Goal: Information Seeking & Learning: Learn about a topic

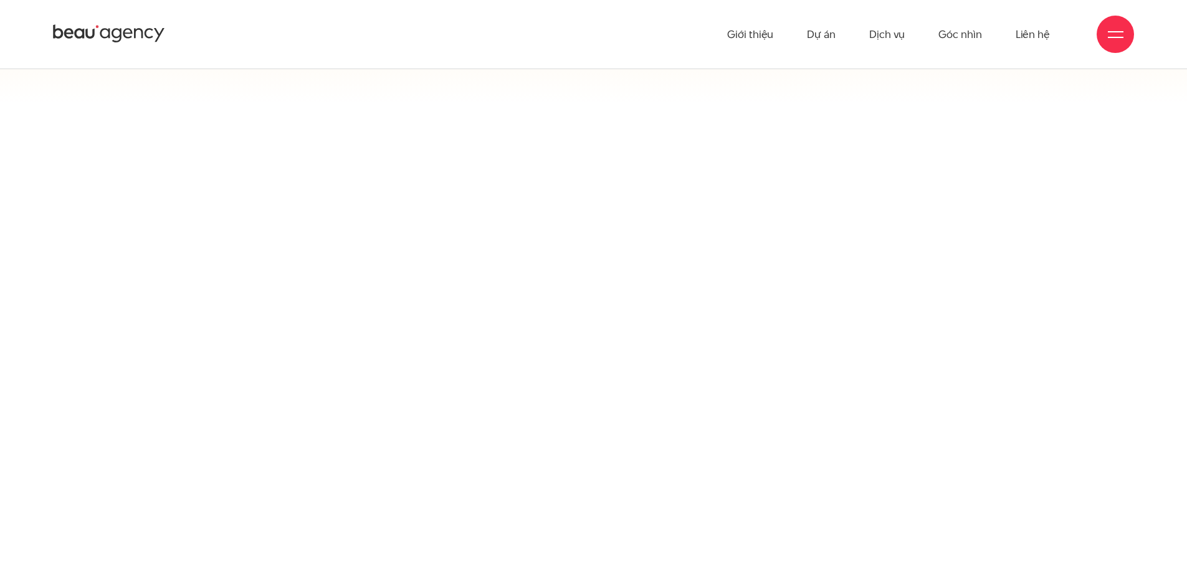
scroll to position [11315, 0]
click at [841, 26] on ul "Giới thiệu Dự án Dịch vụ Góc nhìn Liên hệ" at bounding box center [888, 34] width 323 height 69
click at [836, 32] on link "Dự án" at bounding box center [821, 34] width 29 height 69
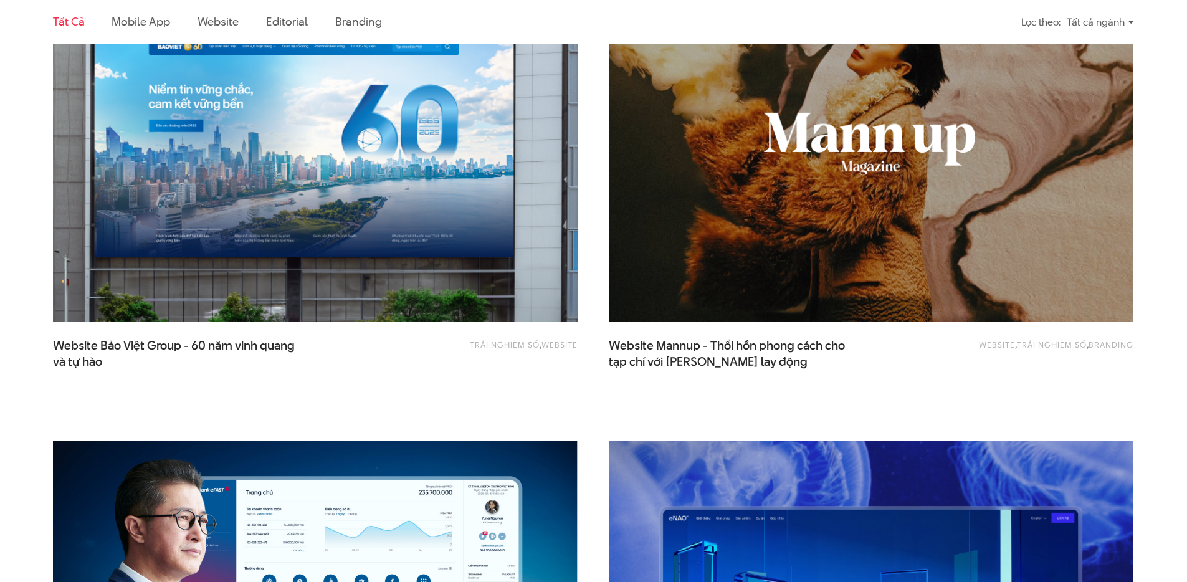
scroll to position [1452, 0]
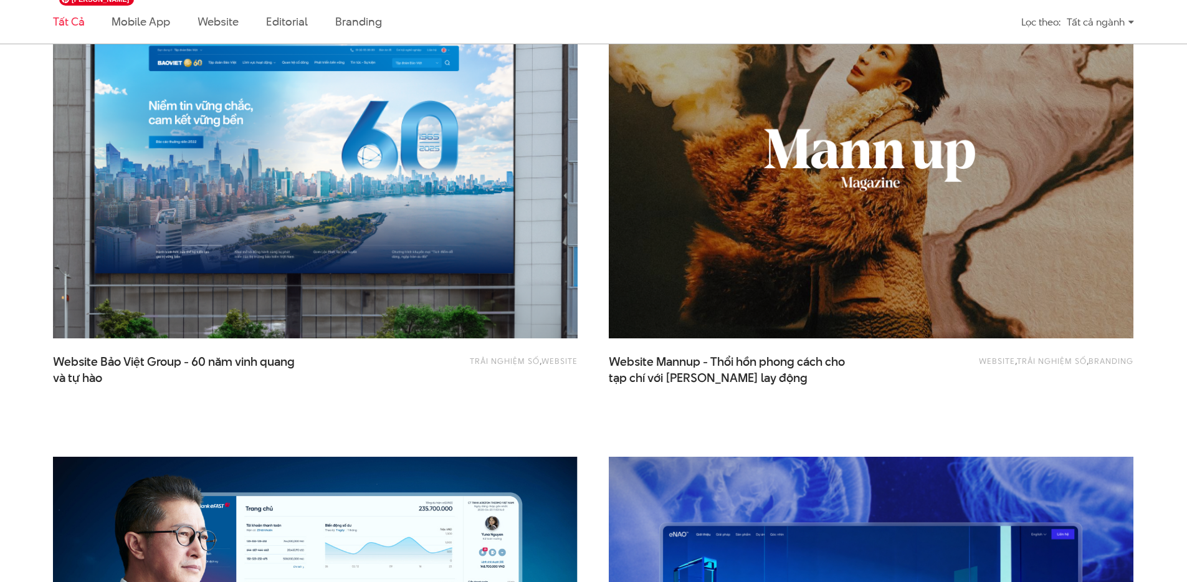
click at [447, 265] on img at bounding box center [315, 162] width 577 height 387
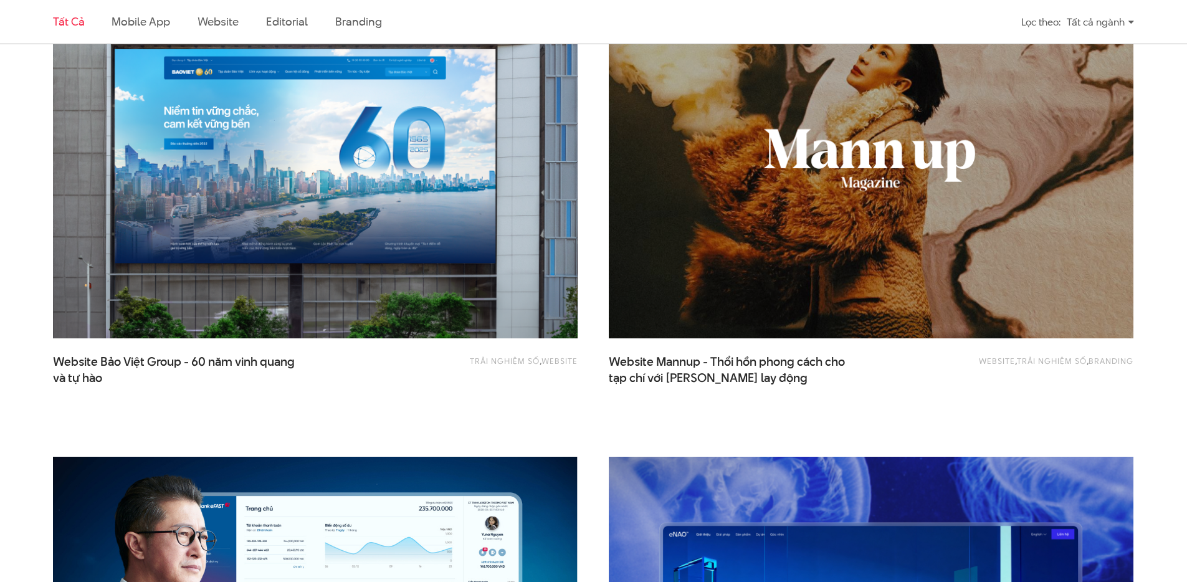
scroll to position [859, 0]
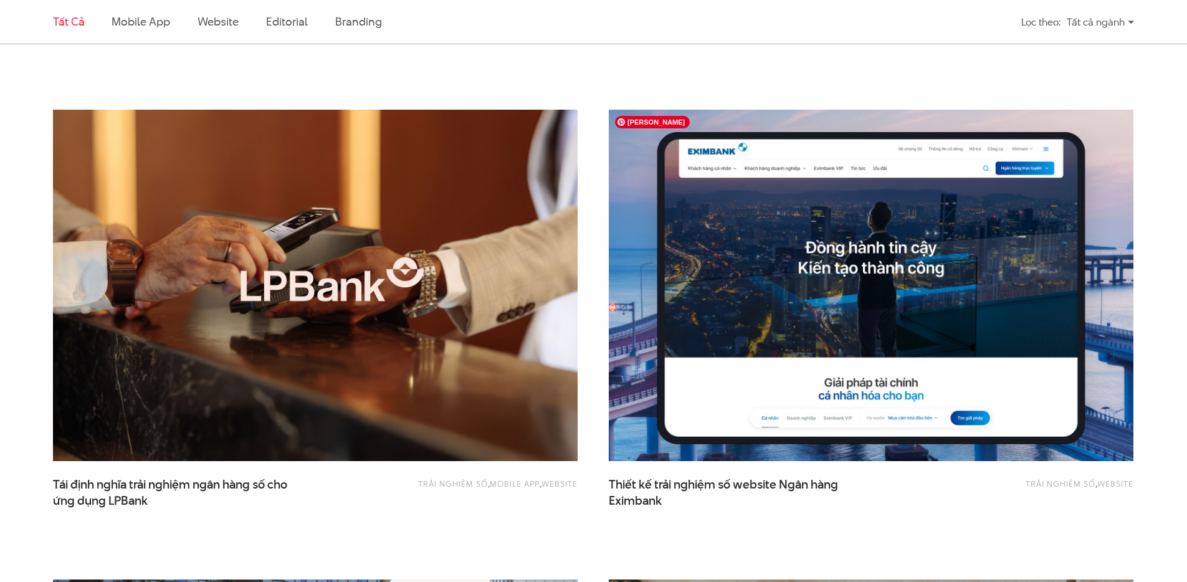
click at [759, 293] on img at bounding box center [871, 285] width 577 height 387
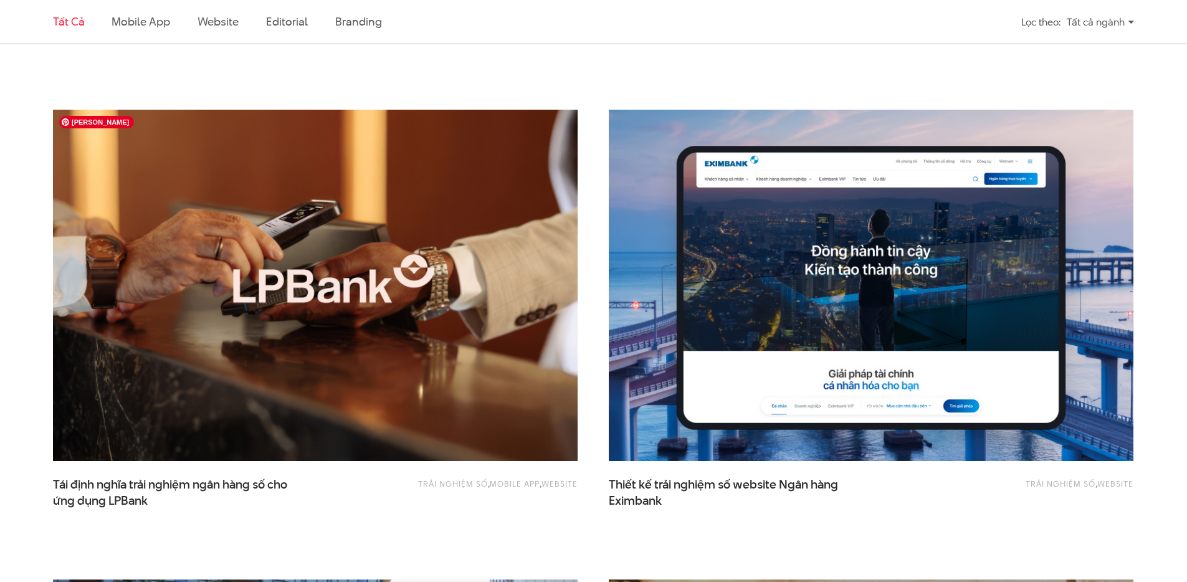
click at [484, 316] on img at bounding box center [315, 285] width 577 height 387
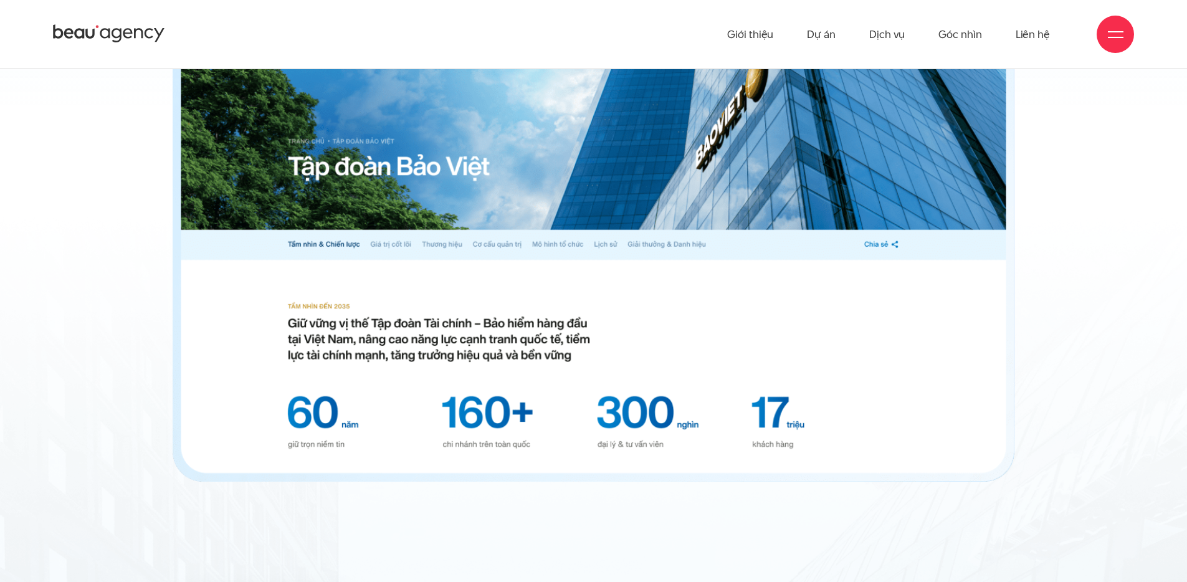
scroll to position [7791, 0]
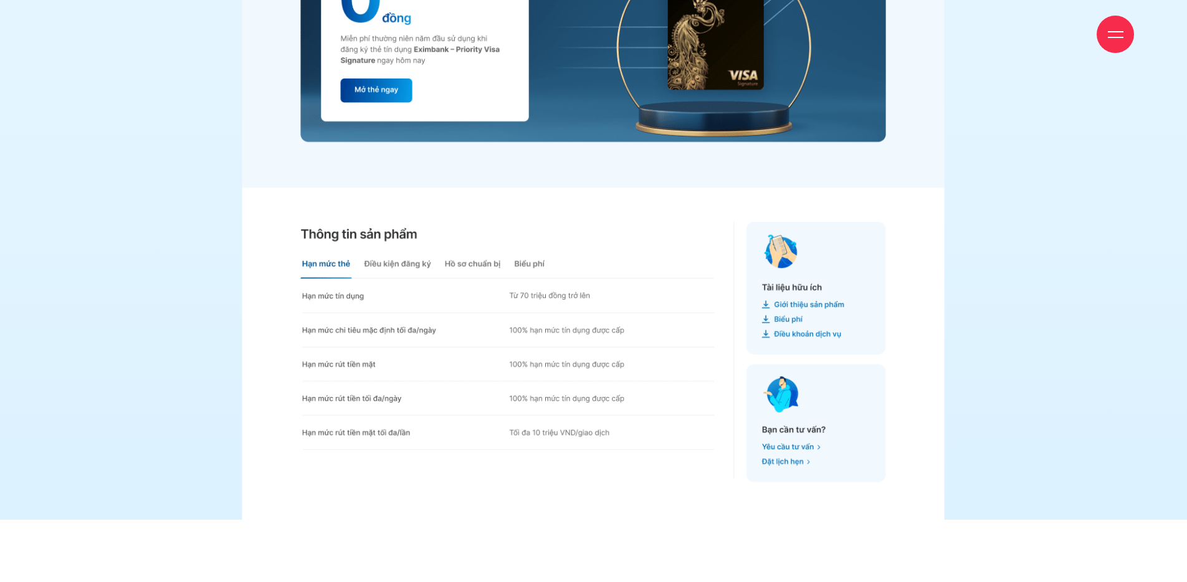
scroll to position [12824, 0]
